Goal: Information Seeking & Learning: Learn about a topic

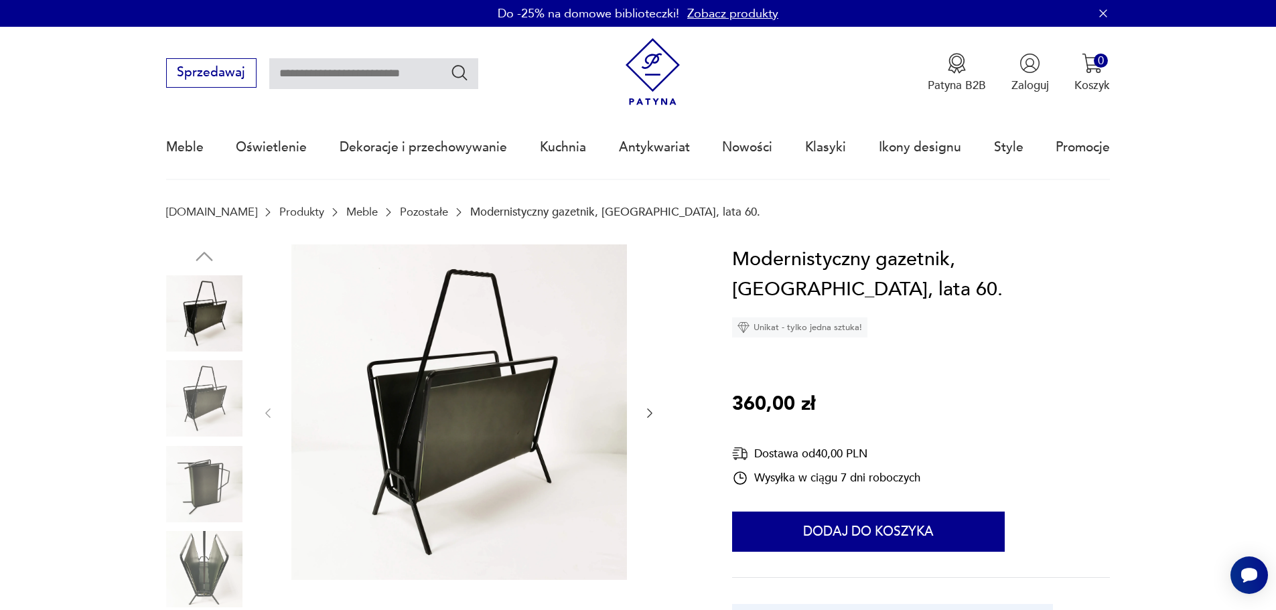
click at [232, 362] on img at bounding box center [204, 398] width 76 height 76
click at [201, 403] on img at bounding box center [204, 398] width 76 height 76
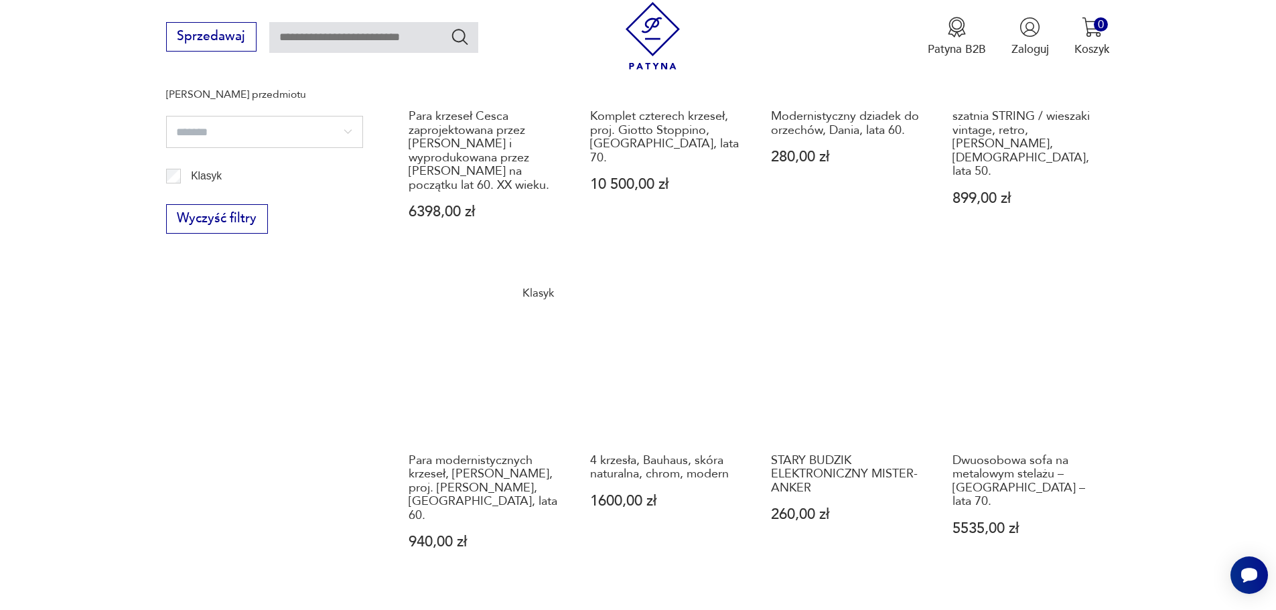
scroll to position [1083, 0]
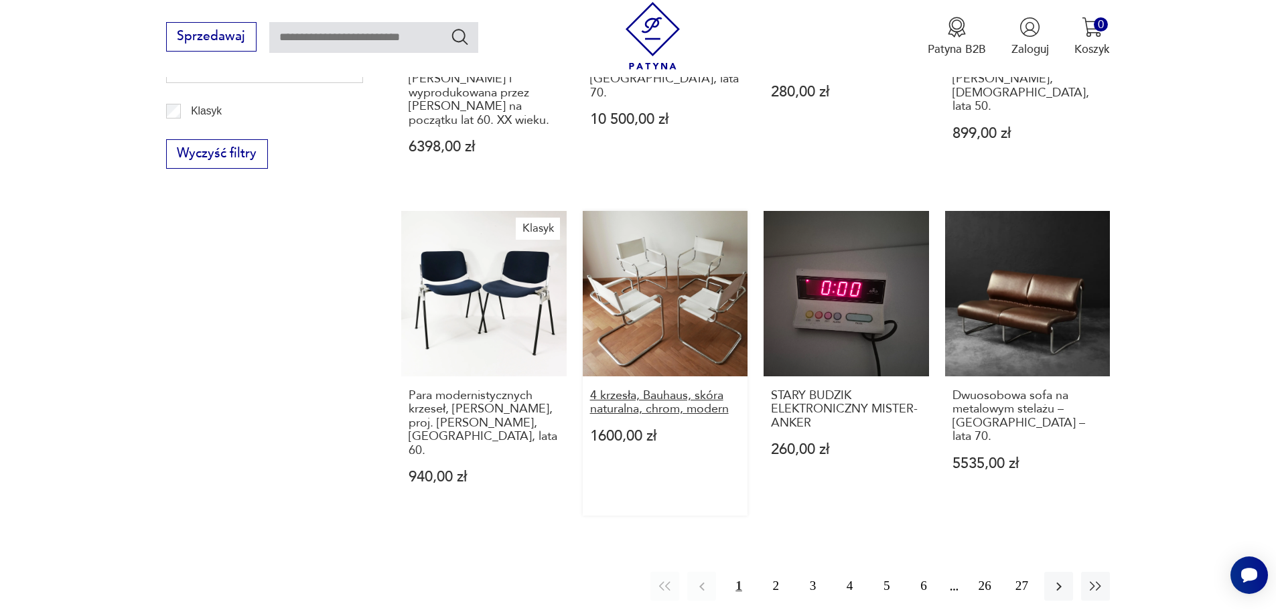
click at [651, 389] on h3 "4 krzesła, Bauhaus, skóra naturalna, chrom, modern" at bounding box center [665, 402] width 151 height 27
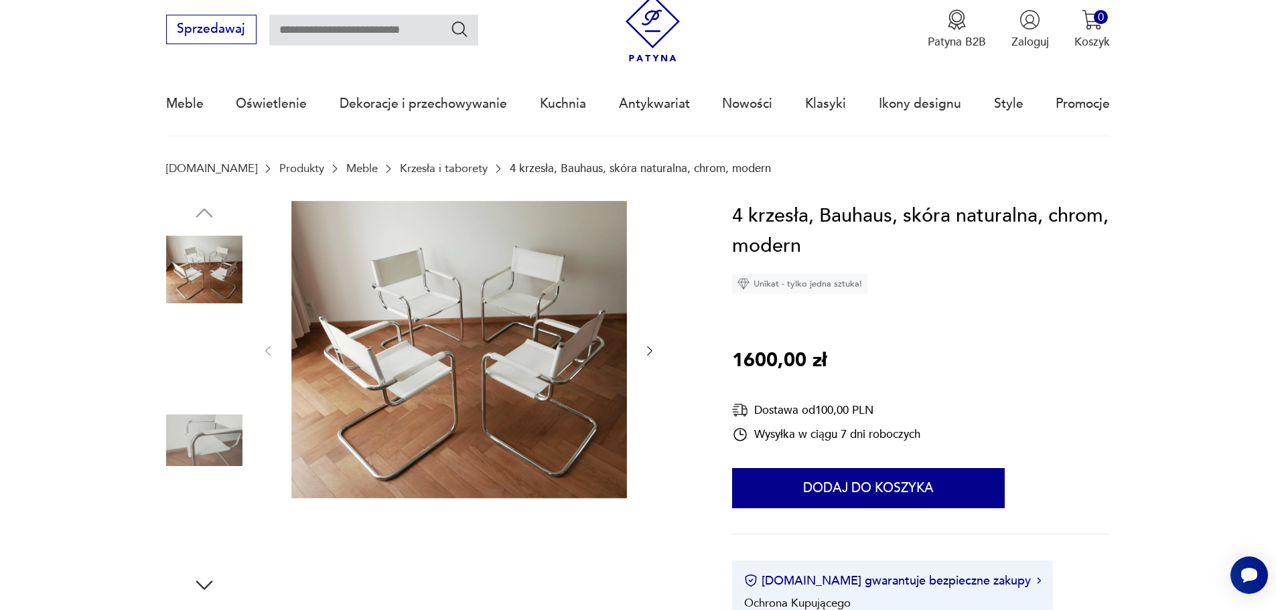
scroll to position [67, 0]
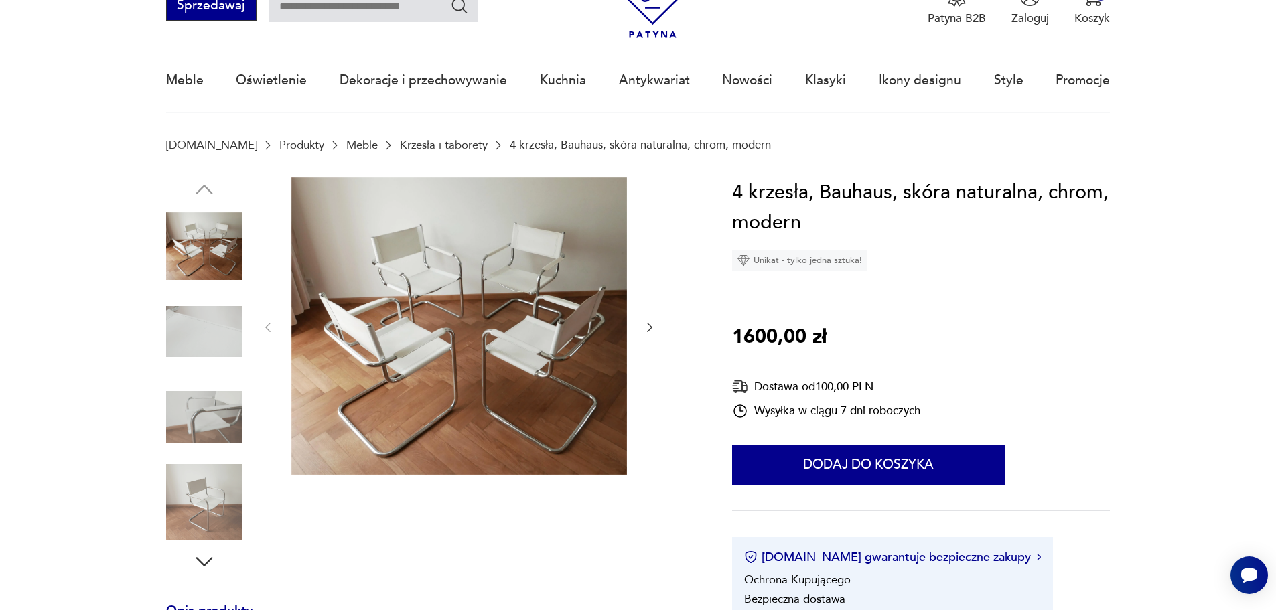
drag, startPoint x: 494, startPoint y: 347, endPoint x: 191, endPoint y: 9, distance: 454.5
